Goal: Find specific page/section: Find specific page/section

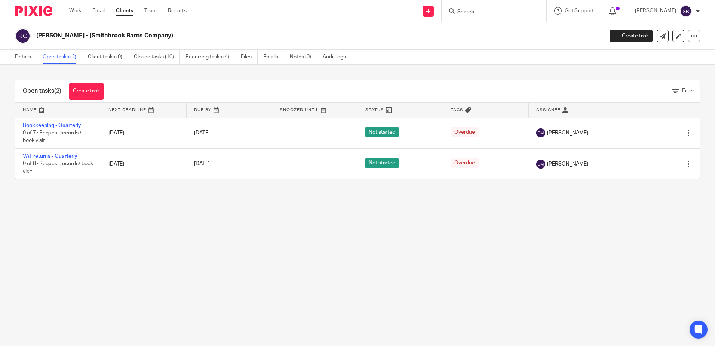
drag, startPoint x: 0, startPoint y: 0, endPoint x: 500, endPoint y: 10, distance: 500.4
click at [500, 10] on input "Search" at bounding box center [490, 12] width 67 height 7
type input "24"
click at [505, 27] on link at bounding box center [501, 29] width 93 height 11
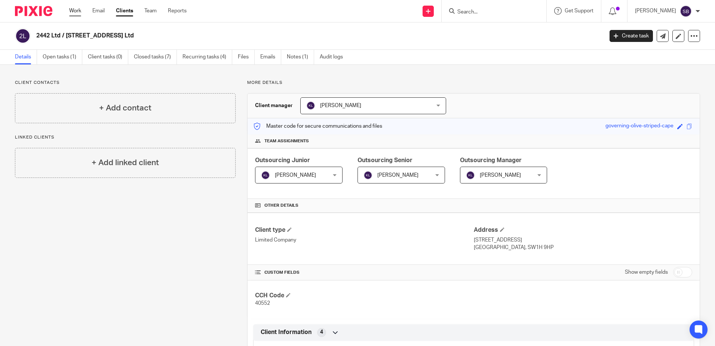
click at [77, 10] on link "Work" at bounding box center [75, 10] width 12 height 7
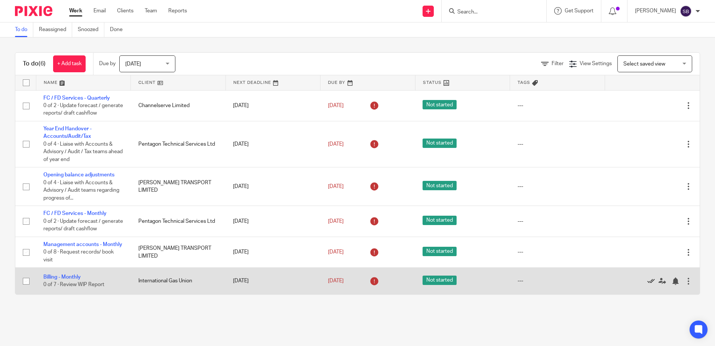
click at [648, 285] on icon at bounding box center [651, 280] width 7 height 7
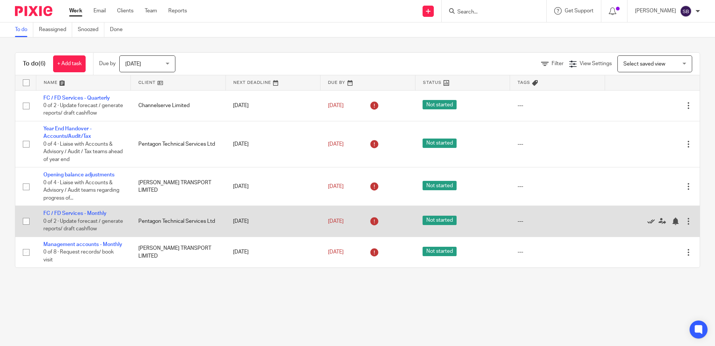
click at [648, 222] on icon at bounding box center [651, 220] width 7 height 7
